Goal: Task Accomplishment & Management: Manage account settings

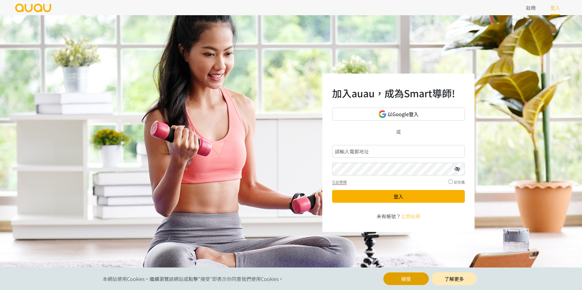
click at [399, 282] on button "接受" at bounding box center [406, 279] width 46 height 13
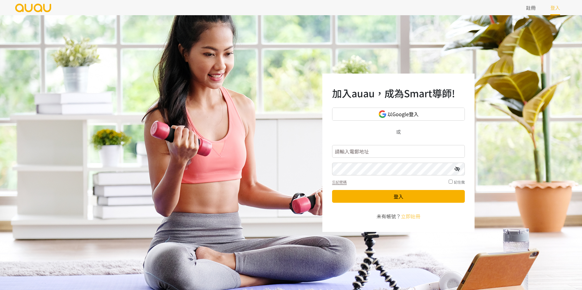
click at [402, 148] on input "text" at bounding box center [398, 151] width 133 height 13
type input "fffp@bloominghk.com.hk"
click at [456, 171] on icon at bounding box center [456, 169] width 5 height 5
click at [450, 184] on div "記住我" at bounding box center [456, 181] width 16 height 7
click at [450, 183] on input "checkbox" at bounding box center [450, 182] width 4 height 4
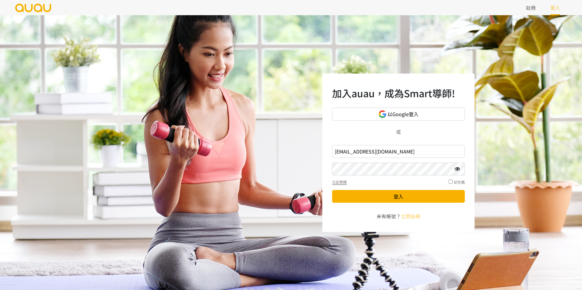
checkbox input "true"
click at [410, 197] on button "登入" at bounding box center [398, 196] width 133 height 13
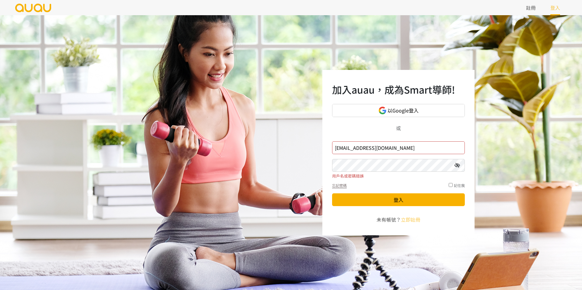
click at [464, 90] on h1 "加入auau，成為Smart導師!" at bounding box center [398, 89] width 133 height 15
click at [457, 166] on icon at bounding box center [456, 165] width 5 height 5
click at [340, 126] on div "或" at bounding box center [398, 127] width 133 height 7
click at [409, 200] on button "登入" at bounding box center [398, 199] width 133 height 13
